Goal: Find specific page/section: Find specific page/section

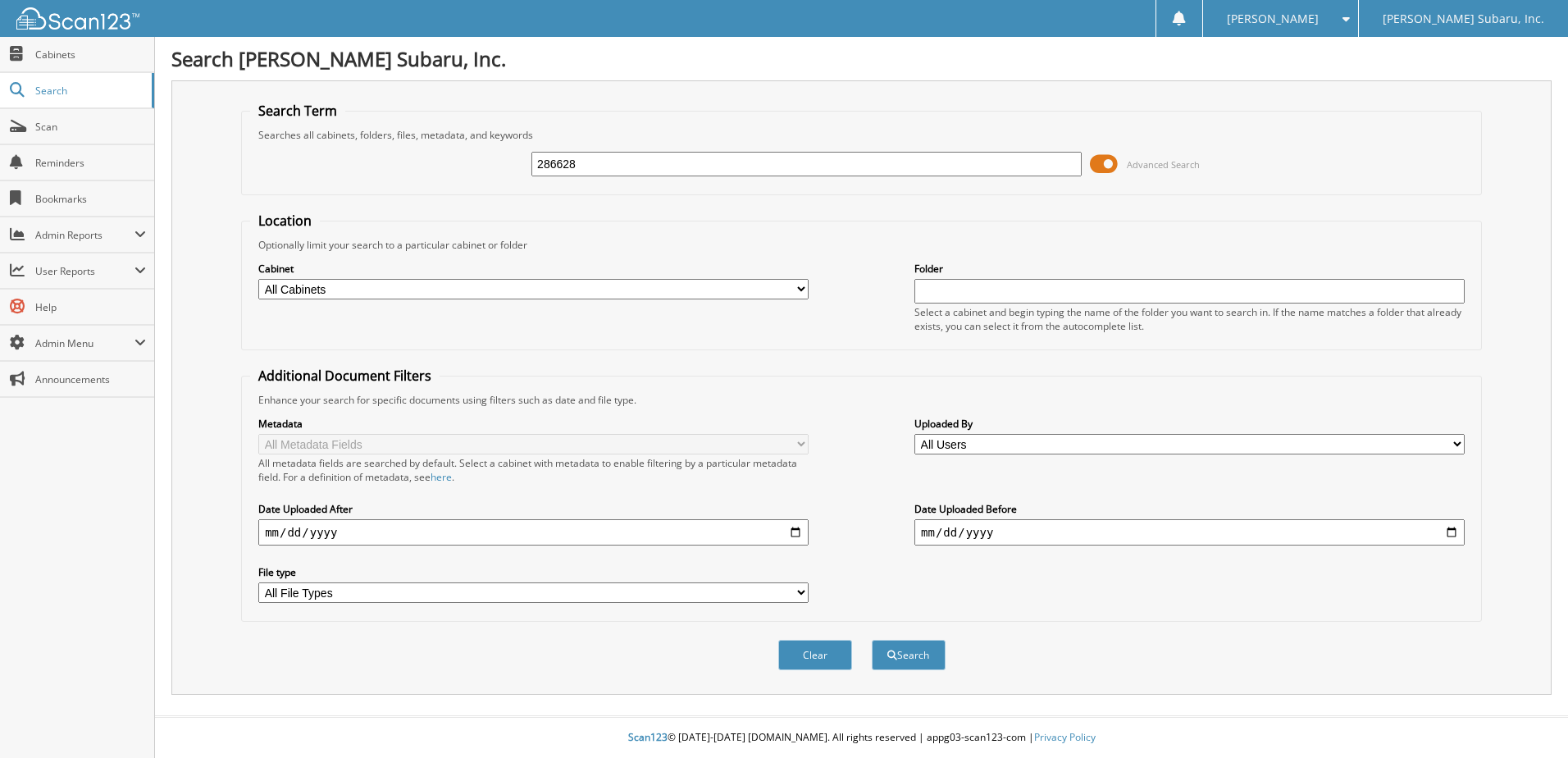
type input "286628"
click at [1105, 170] on span at bounding box center [1104, 164] width 28 height 24
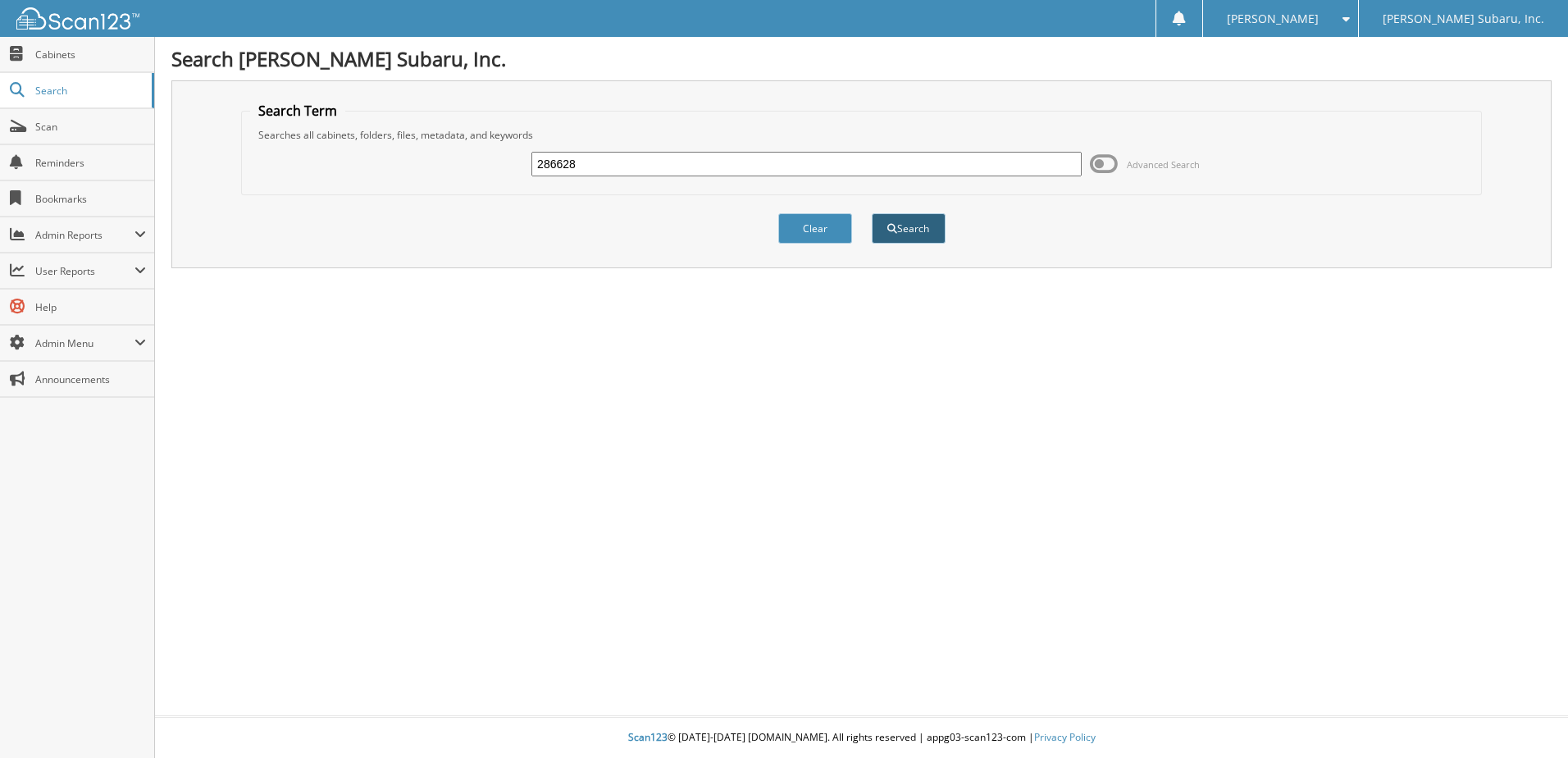
click at [885, 220] on button "Search" at bounding box center [908, 228] width 73 height 31
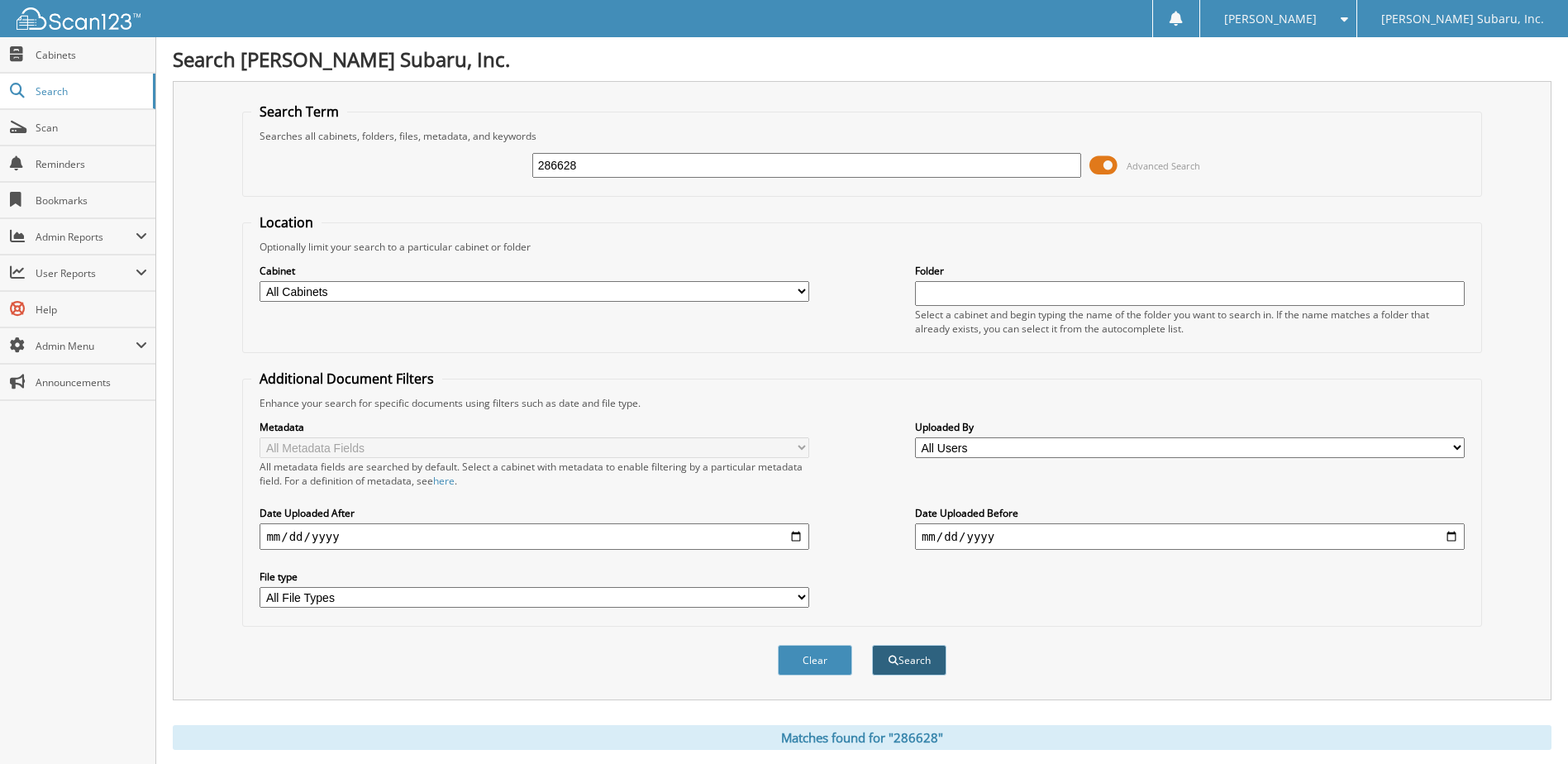
click at [905, 660] on button "Search" at bounding box center [909, 660] width 74 height 31
click at [1109, 173] on span at bounding box center [1104, 166] width 28 height 25
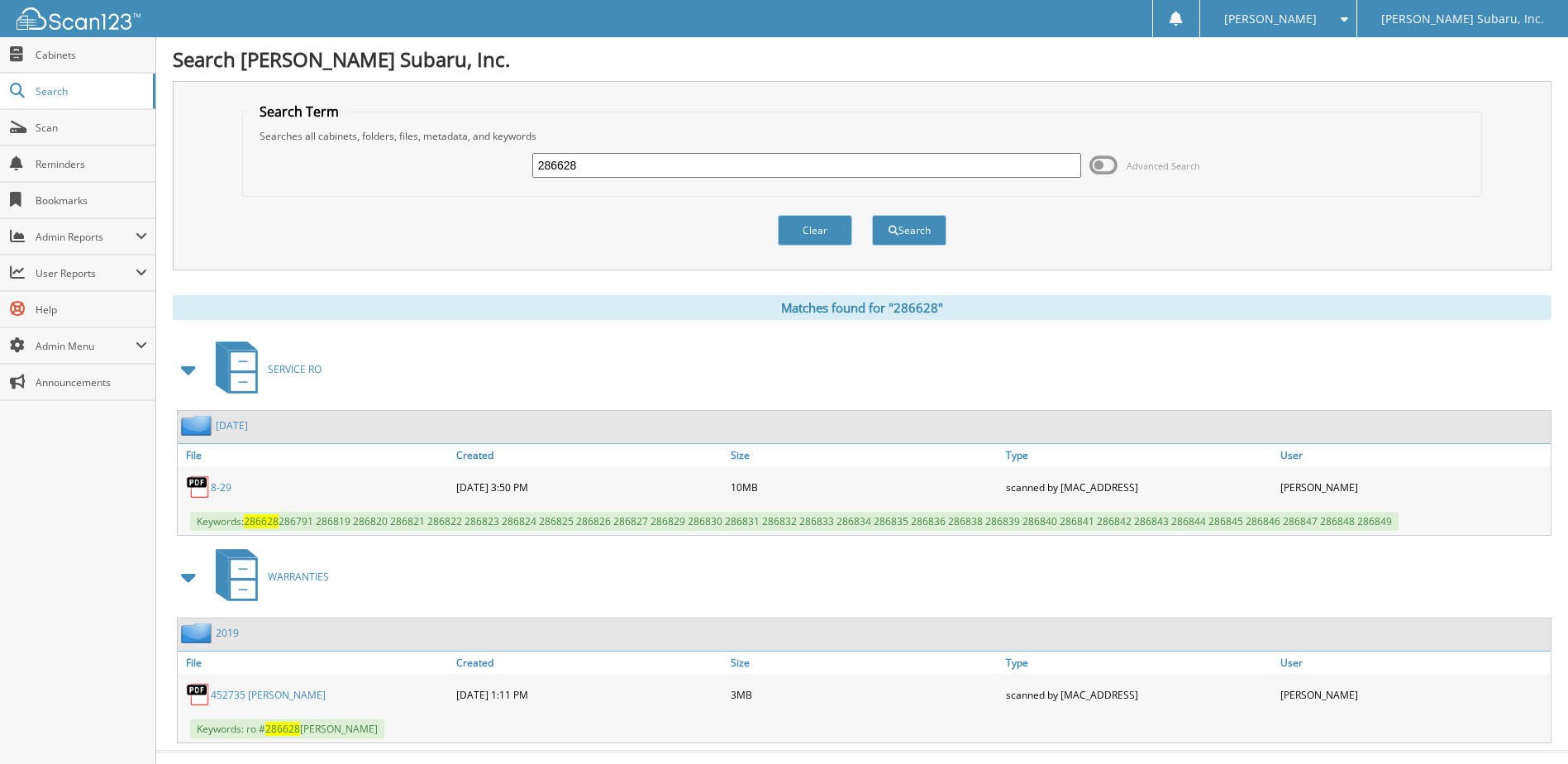
click at [265, 694] on link "452735 suddreth" at bounding box center [268, 695] width 115 height 14
